Goal: Transaction & Acquisition: Purchase product/service

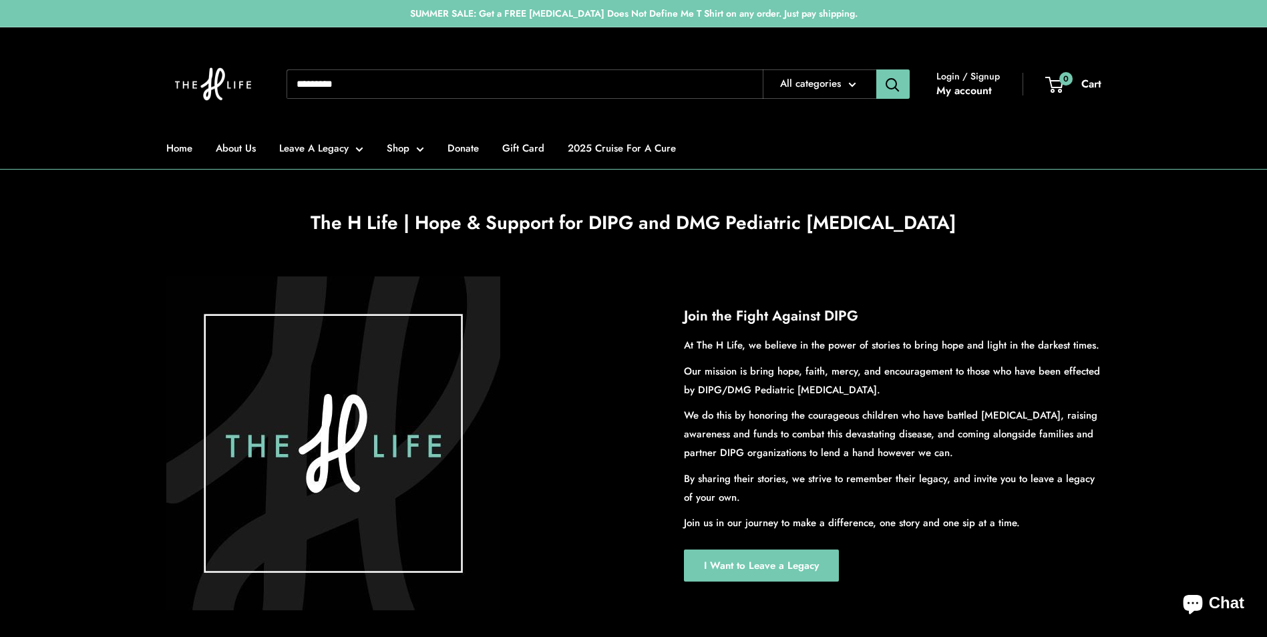
click at [377, 82] on input "Search..." at bounding box center [525, 83] width 476 height 29
type input "****"
click at [876, 69] on button "Search" at bounding box center [892, 83] width 33 height 29
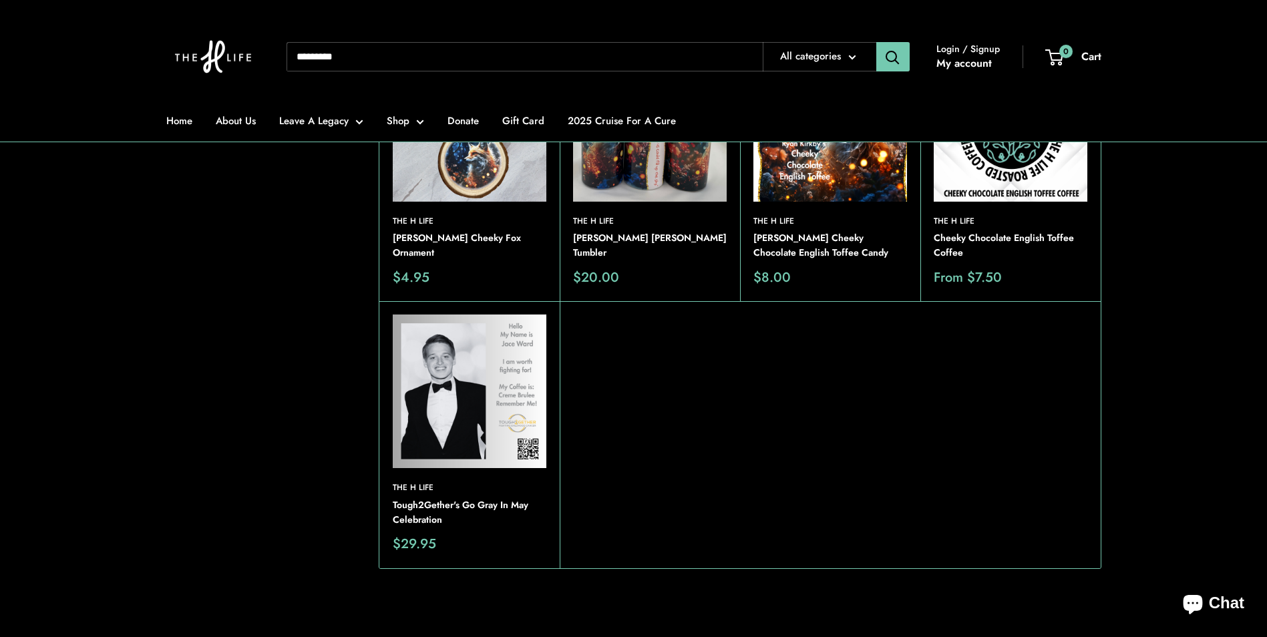
scroll to position [267, 0]
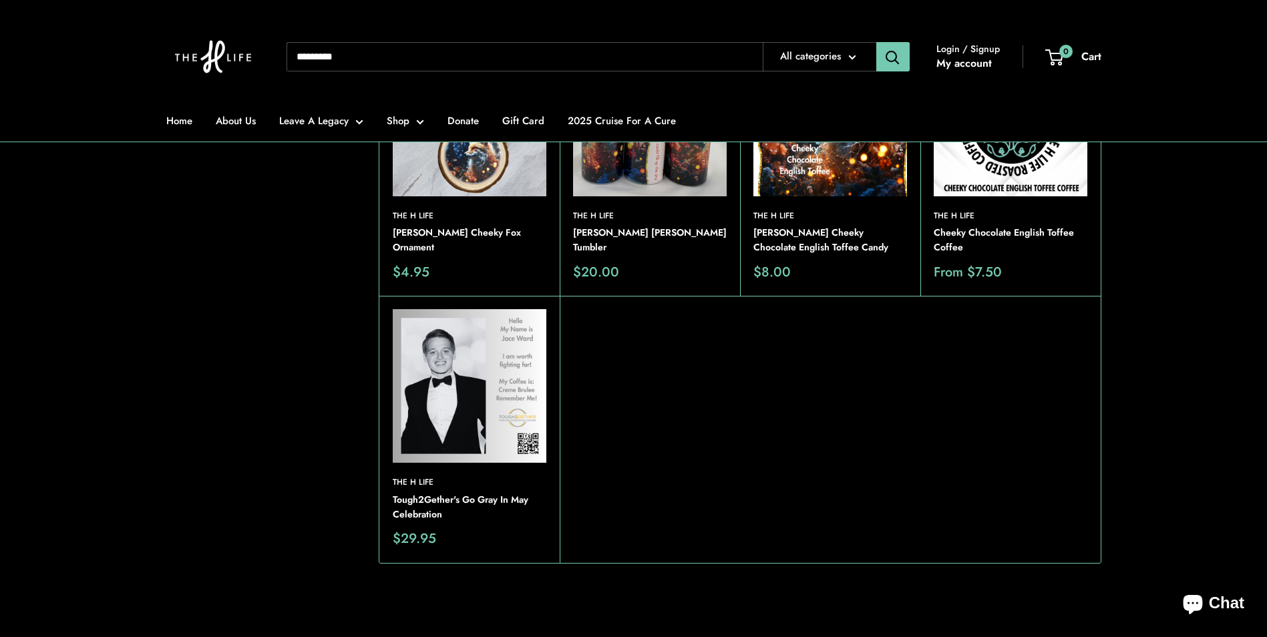
click at [1021, 207] on div "The H Life Cheeky Chocolate English Toffee Coffee Sale price From $7.50 Choose …" at bounding box center [1010, 162] width 180 height 267
click at [1005, 191] on img at bounding box center [1011, 120] width 154 height 154
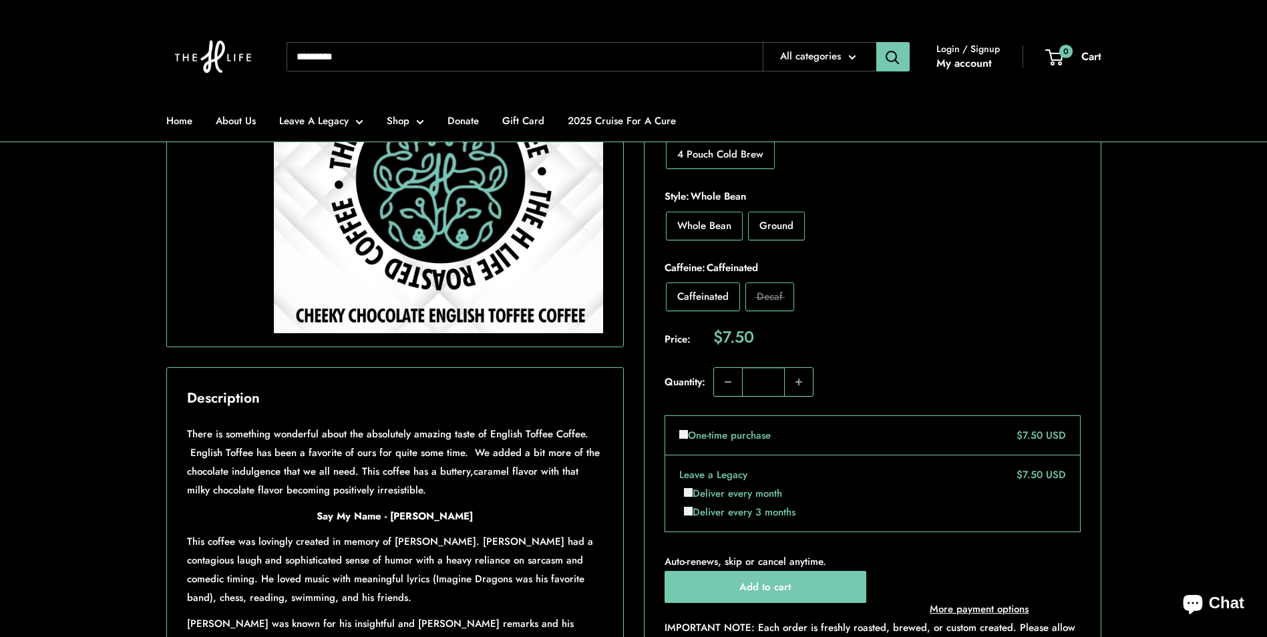
scroll to position [401, 0]
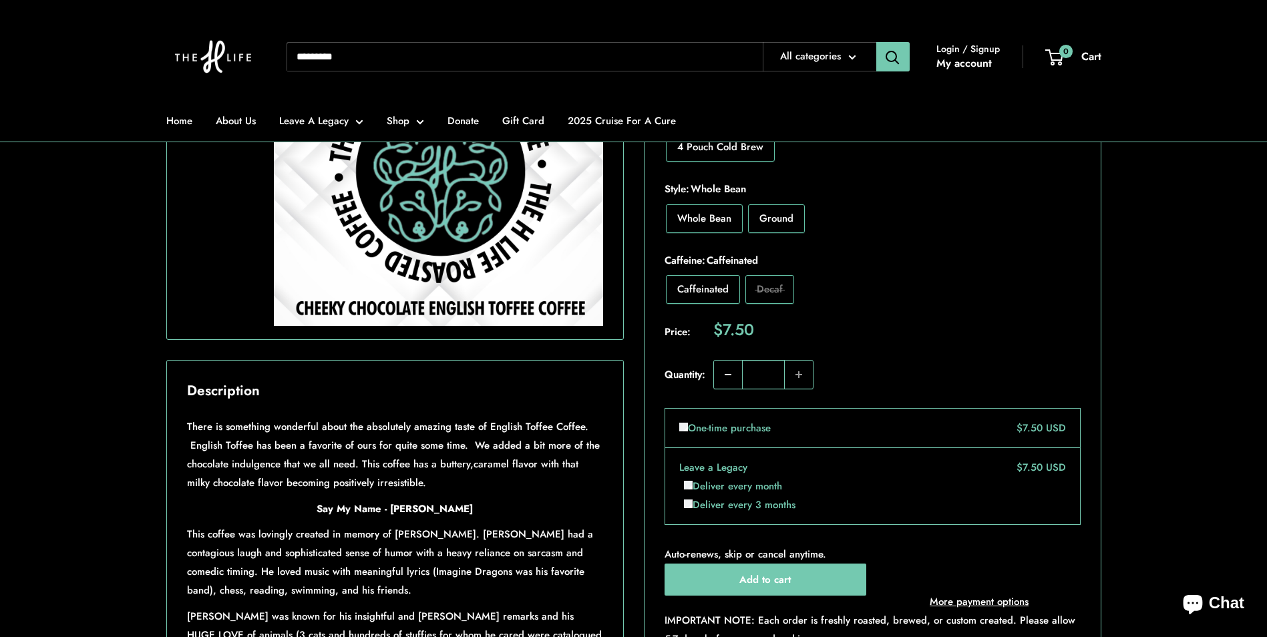
drag, startPoint x: 776, startPoint y: 375, endPoint x: 719, endPoint y: 361, distance: 59.0
click at [719, 361] on quantity-picker "*" at bounding box center [763, 374] width 100 height 29
type input "**"
click at [914, 320] on div "Price: Sale price $7.50 / Quantity: **" at bounding box center [873, 355] width 416 height 97
click at [776, 584] on button "Add to cart" at bounding box center [766, 580] width 202 height 32
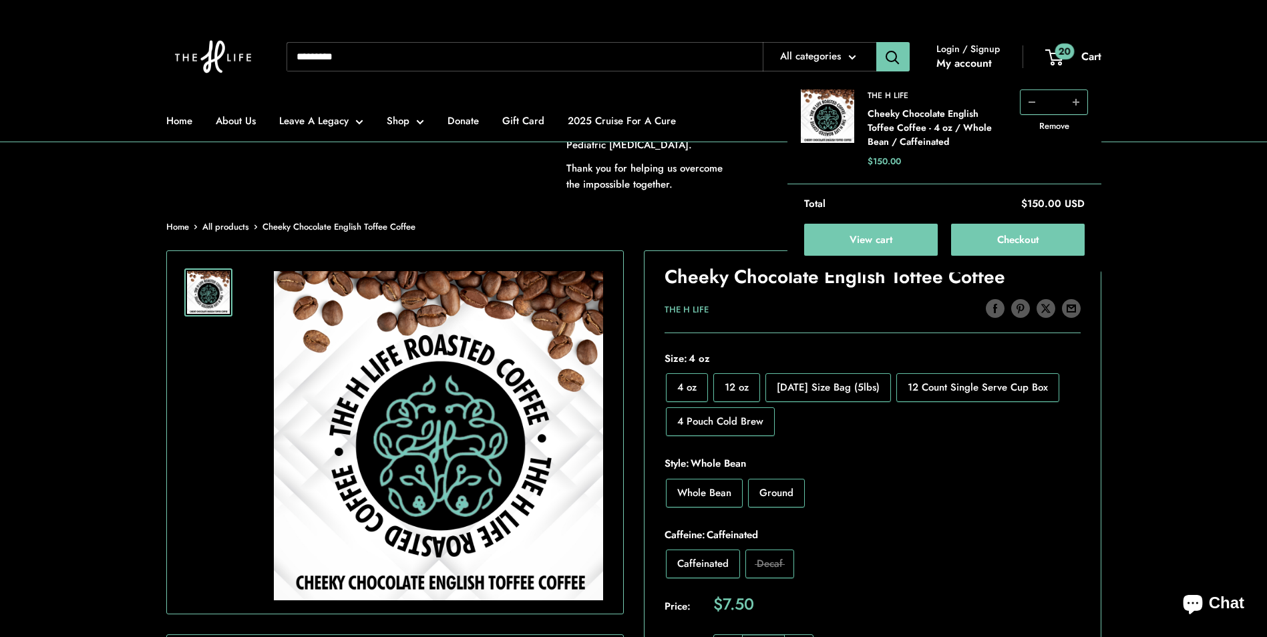
scroll to position [0, 0]
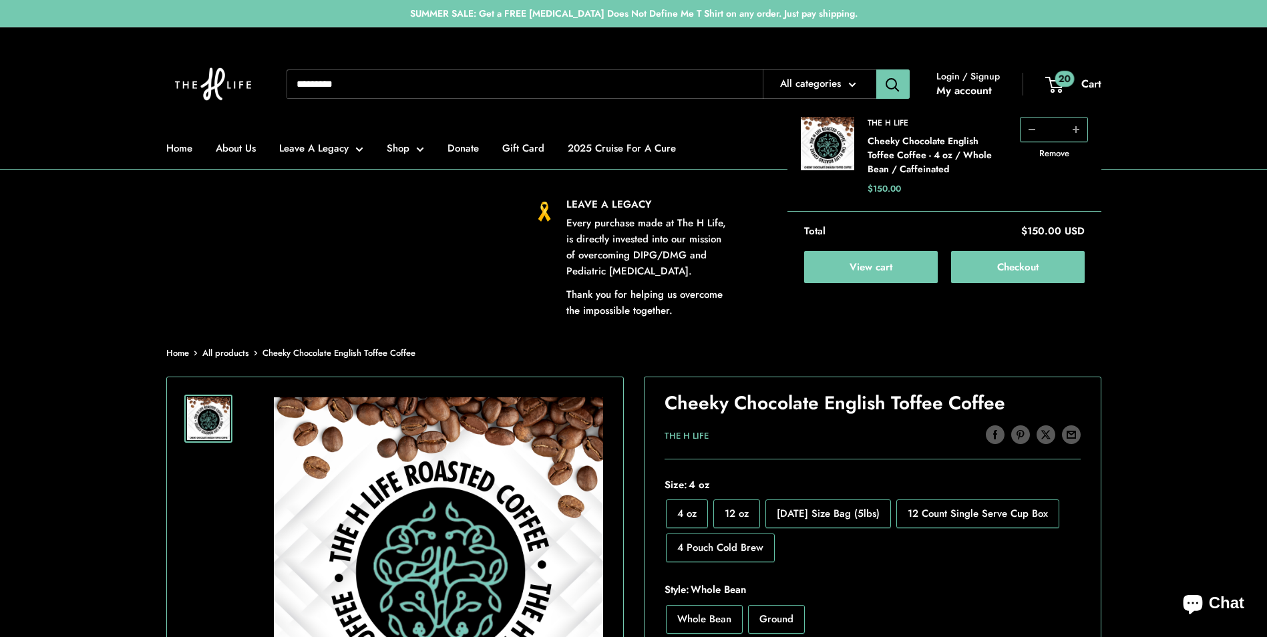
click at [424, 85] on input "Search..." at bounding box center [525, 83] width 476 height 29
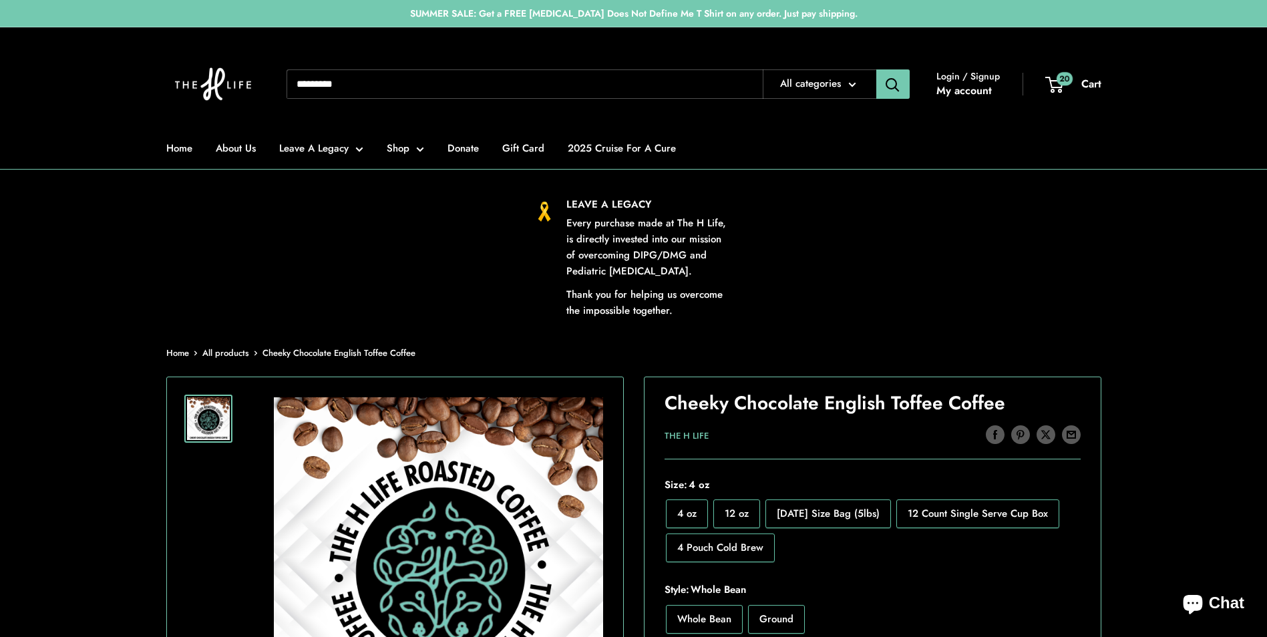
click at [424, 85] on input "Search..." at bounding box center [525, 83] width 476 height 29
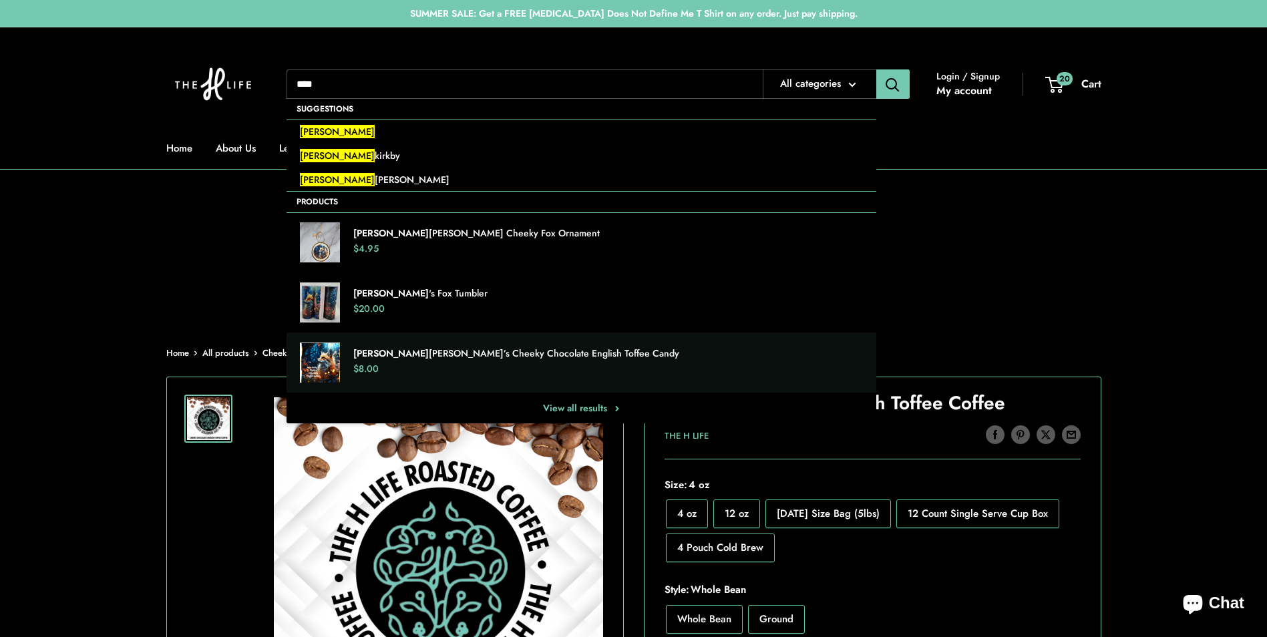
type input "****"
click at [446, 356] on p "Ryan Kirkby’s Cheeky Chocolate English Toffee Candy" at bounding box center [608, 353] width 510 height 13
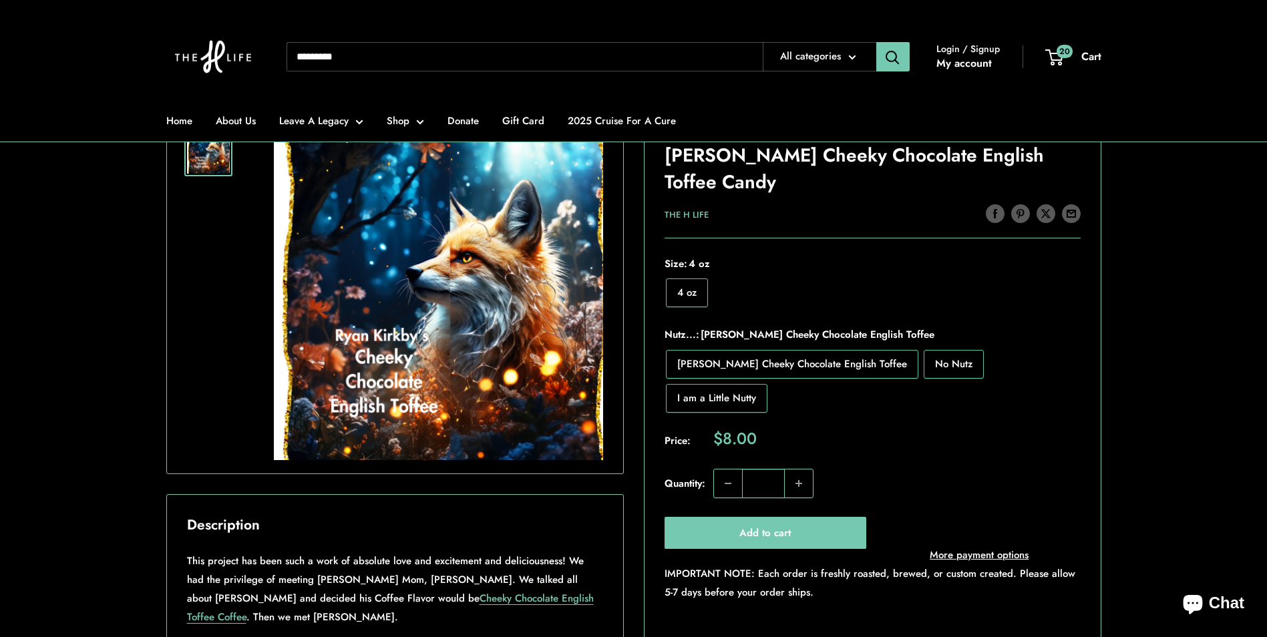
scroll to position [267, 0]
click at [817, 365] on span "Ryan Kirby's Cheeky Chocolate English Toffee" at bounding box center [792, 364] width 230 height 15
click at [778, 470] on input "*" at bounding box center [763, 484] width 43 height 28
type input "**"
click at [760, 517] on button "Add to cart" at bounding box center [766, 533] width 202 height 32
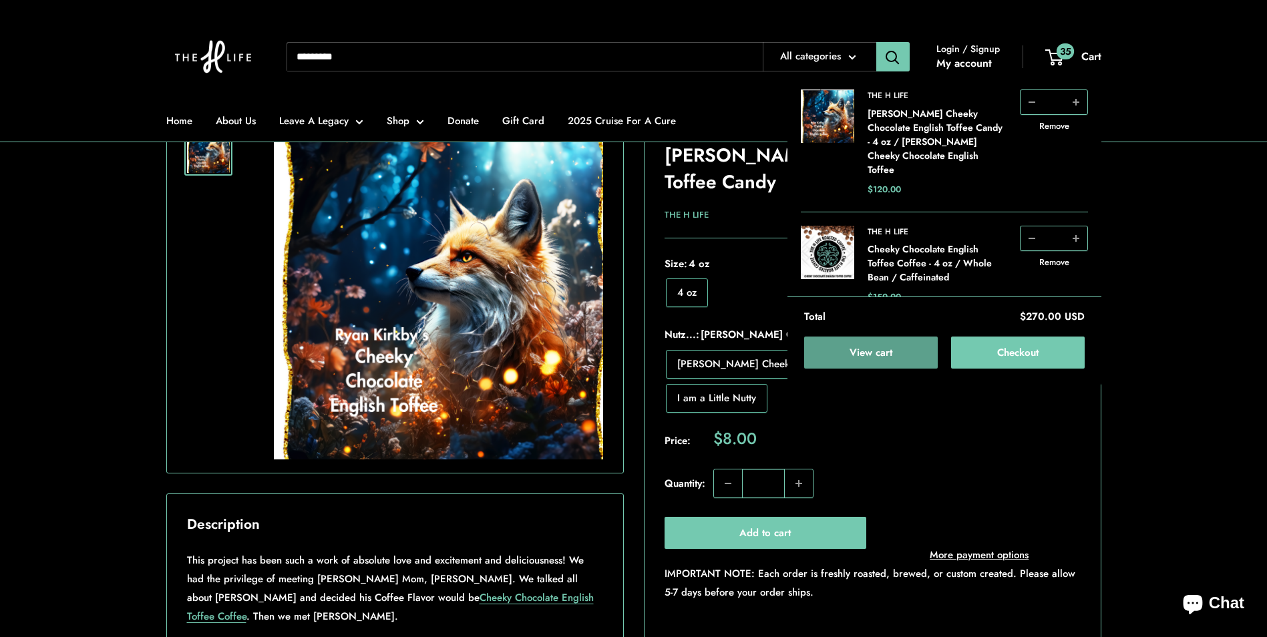
click at [879, 351] on link "View cart" at bounding box center [871, 353] width 134 height 32
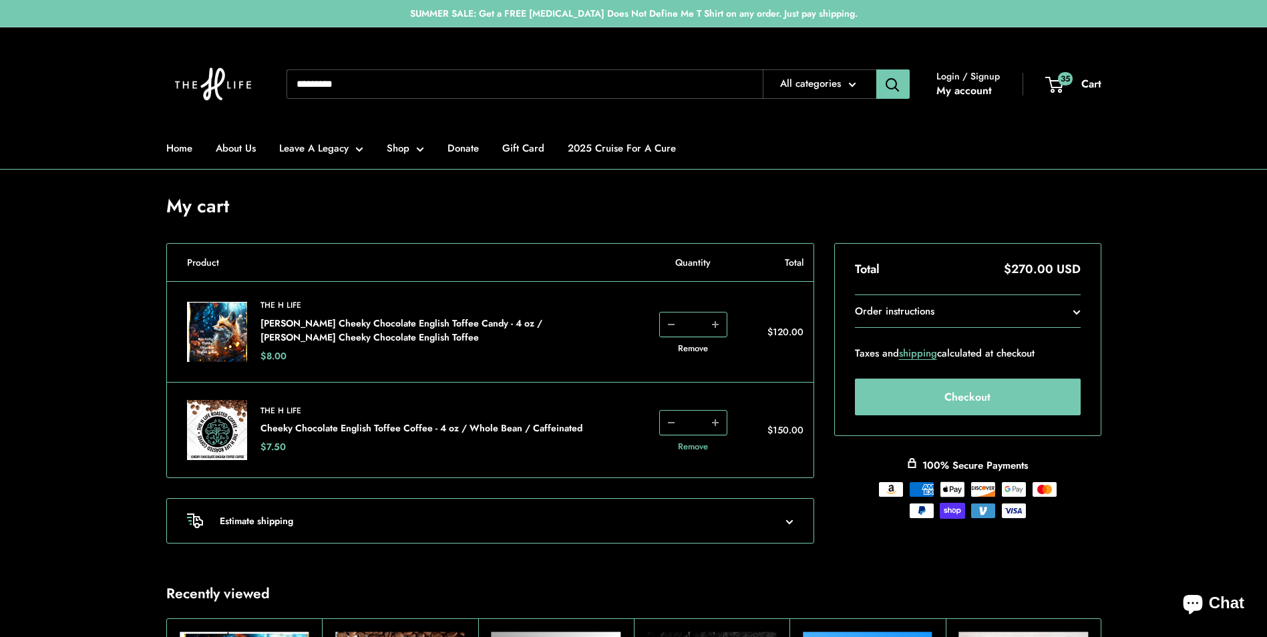
click at [693, 447] on link "Remove" at bounding box center [693, 446] width 30 height 9
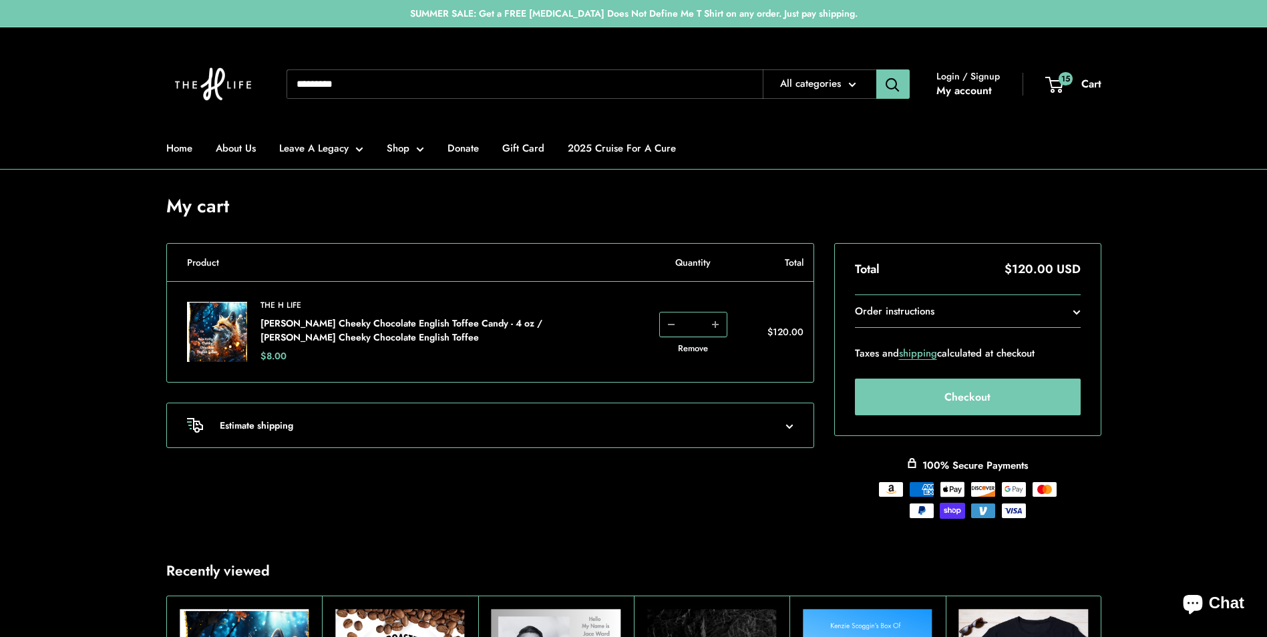
click at [339, 87] on input "Search..." at bounding box center [525, 83] width 476 height 29
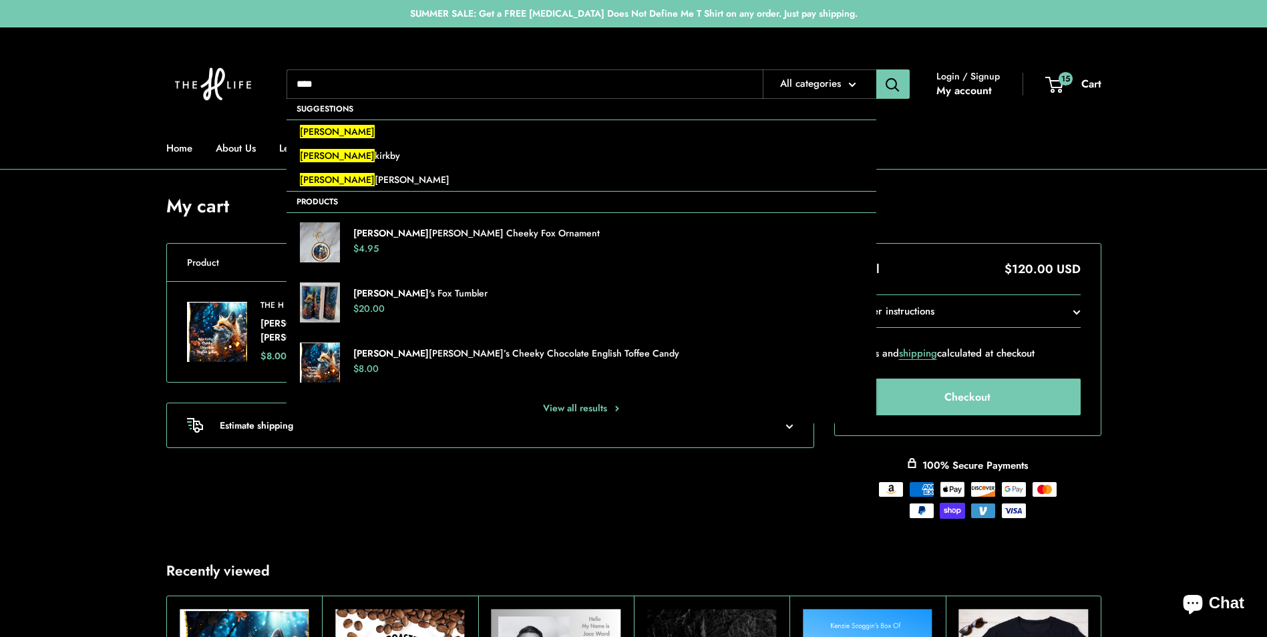
type input "****"
click at [876, 69] on button "Search" at bounding box center [892, 83] width 33 height 29
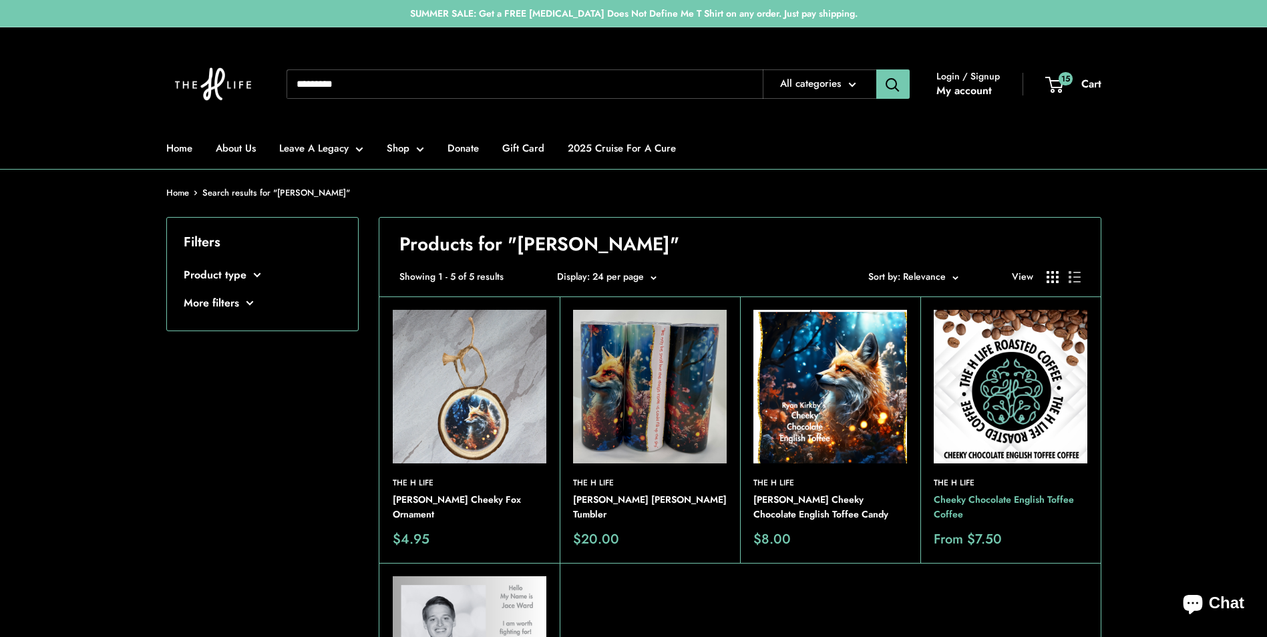
click at [1023, 506] on link "Cheeky Chocolate English Toffee Coffee" at bounding box center [1011, 507] width 154 height 29
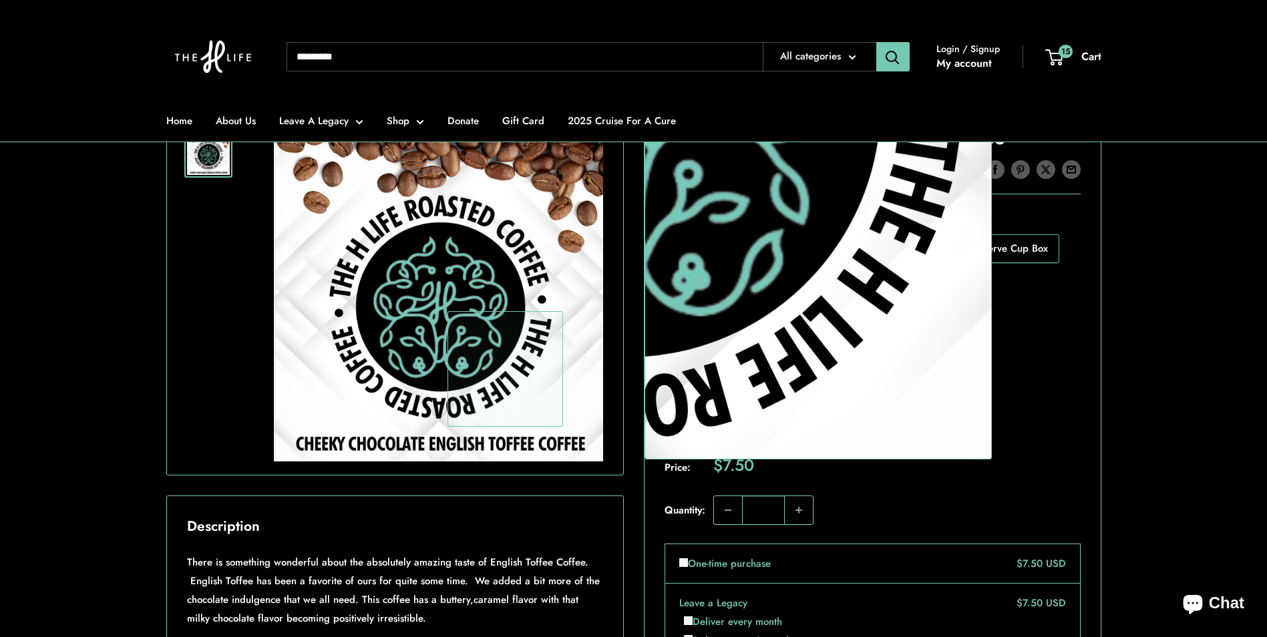
scroll to position [267, 0]
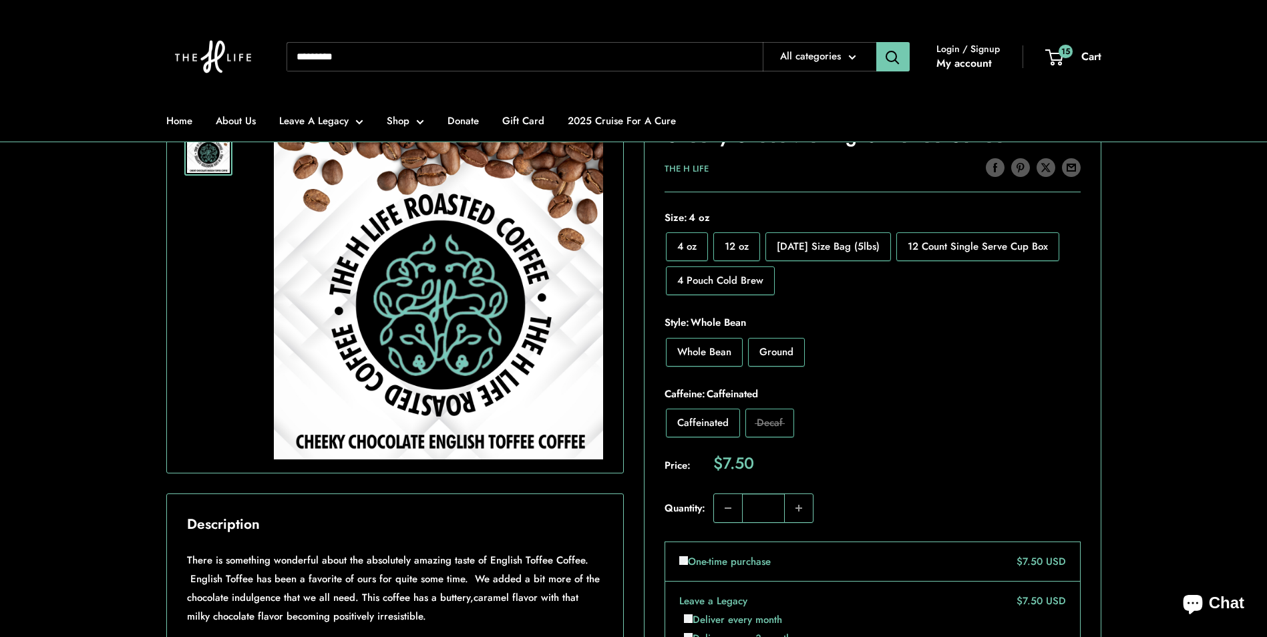
click at [793, 357] on span "Ground" at bounding box center [776, 352] width 34 height 15
drag, startPoint x: 773, startPoint y: 506, endPoint x: 716, endPoint y: 499, distance: 57.3
click at [719, 503] on quantity-picker "*" at bounding box center [763, 508] width 100 height 29
type input "**"
click at [974, 434] on div "Caffeinated Decaf" at bounding box center [872, 423] width 421 height 34
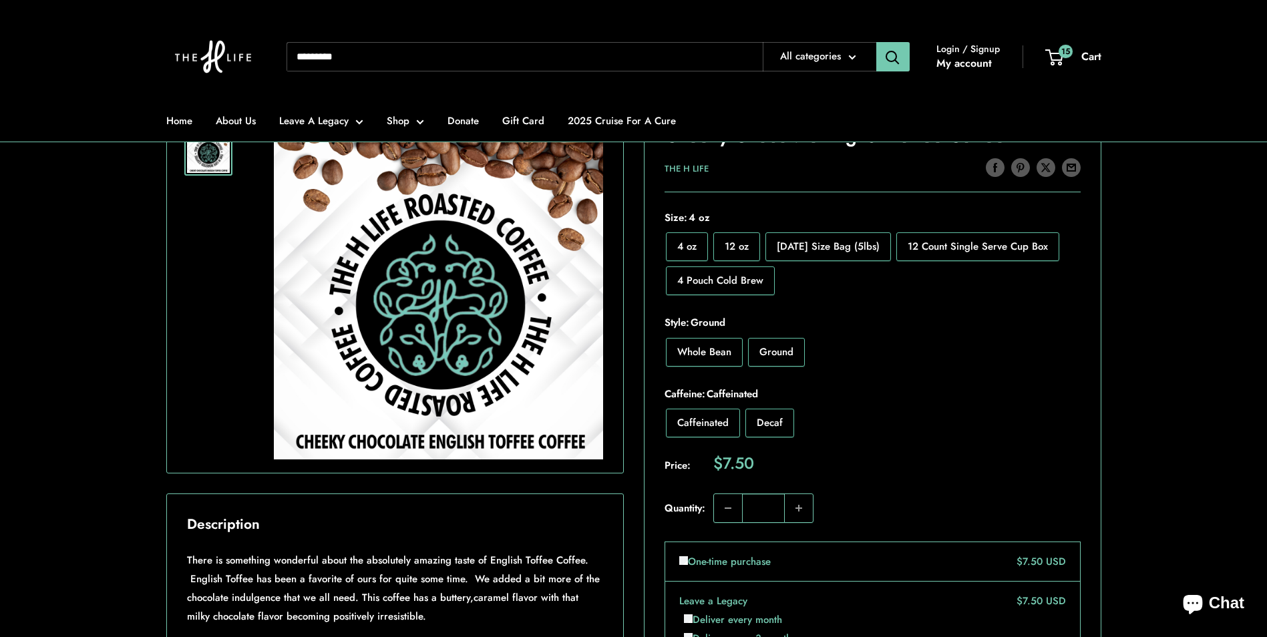
scroll to position [601, 0]
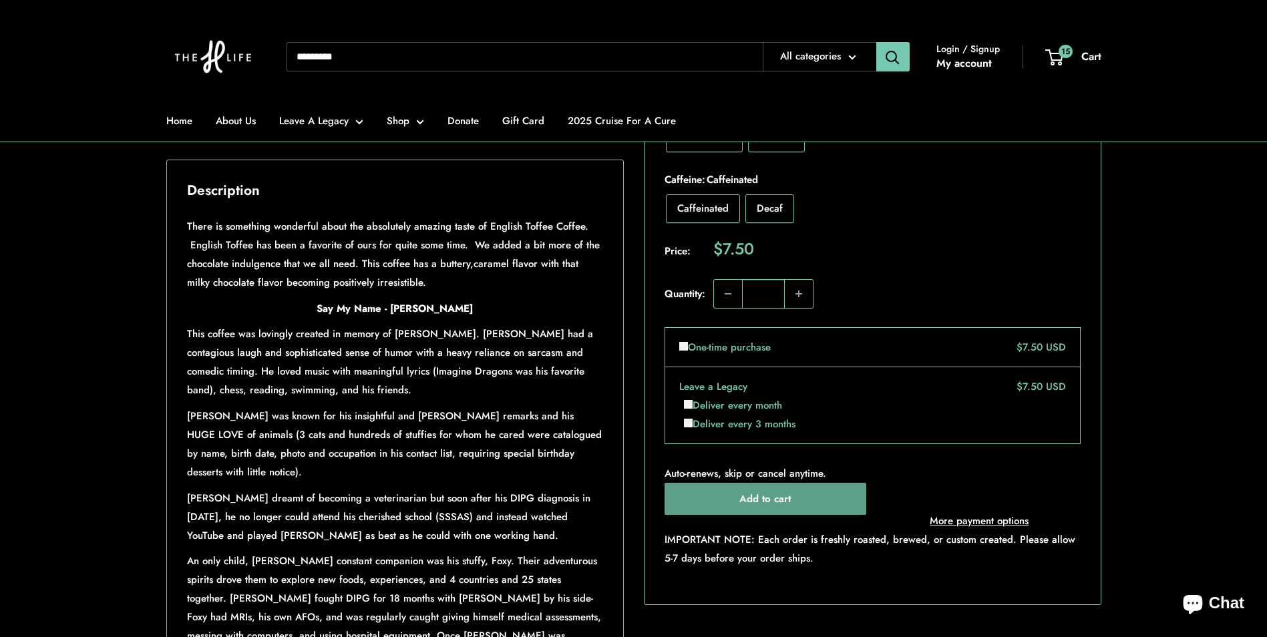
click at [829, 498] on button "Add to cart" at bounding box center [766, 499] width 202 height 32
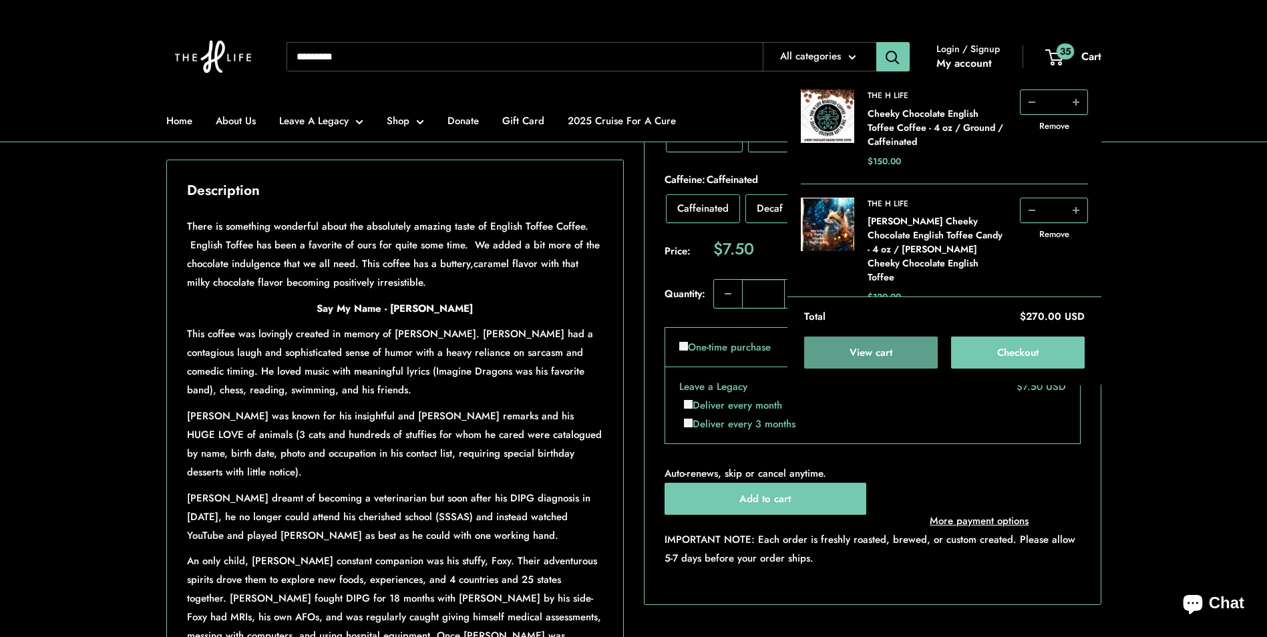
click at [902, 345] on link "View cart" at bounding box center [871, 353] width 134 height 32
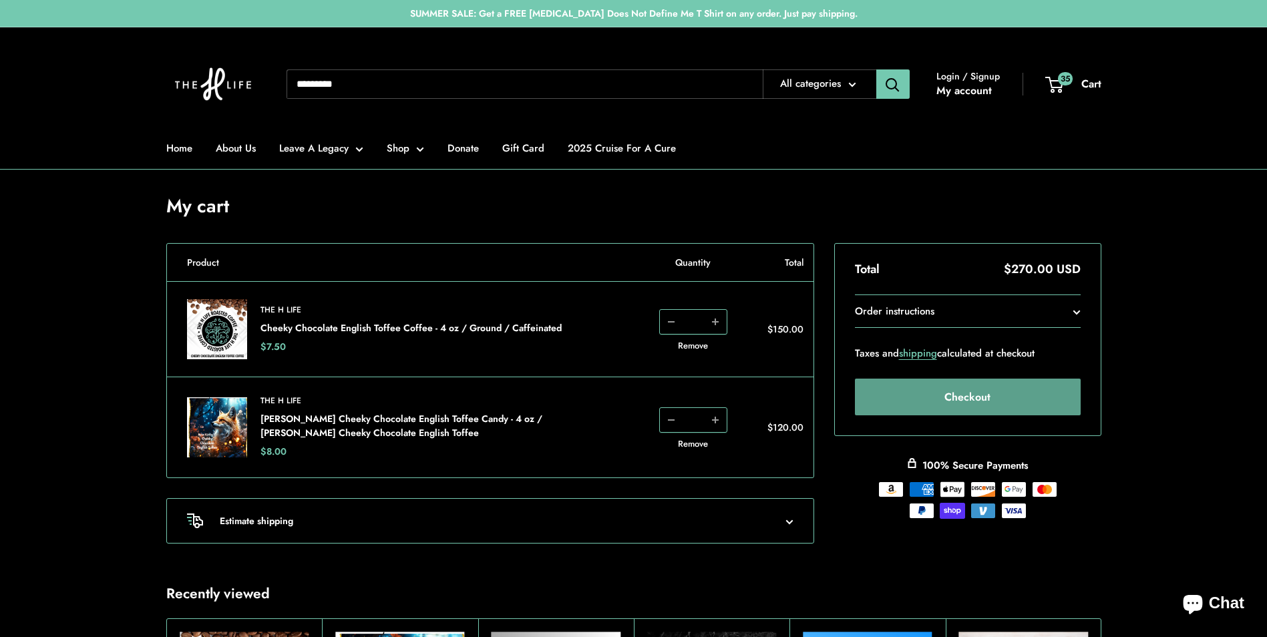
click at [986, 391] on button "Checkout" at bounding box center [968, 397] width 226 height 37
